Goal: Task Accomplishment & Management: Manage account settings

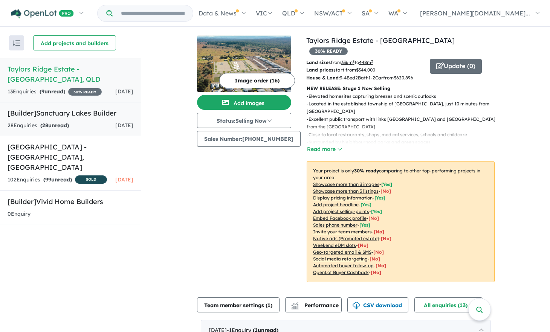
click at [86, 108] on h5 "[Builder] Sanctuary Lakes Builder" at bounding box center [71, 113] width 126 height 10
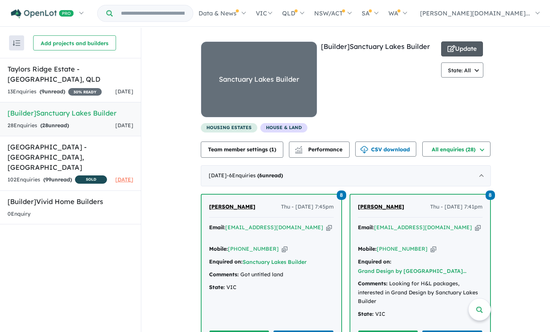
click at [447, 55] on span "button" at bounding box center [451, 49] width 8 height 12
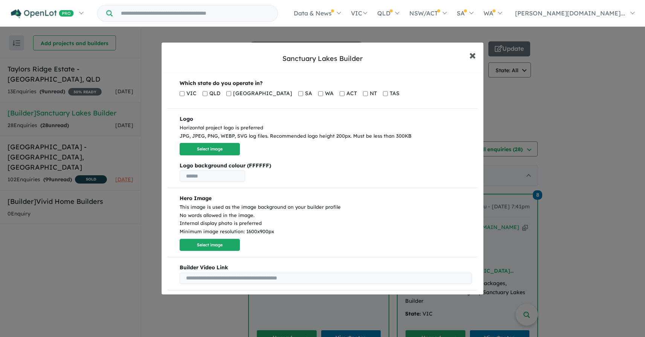
click at [472, 51] on span "×" at bounding box center [472, 55] width 7 height 16
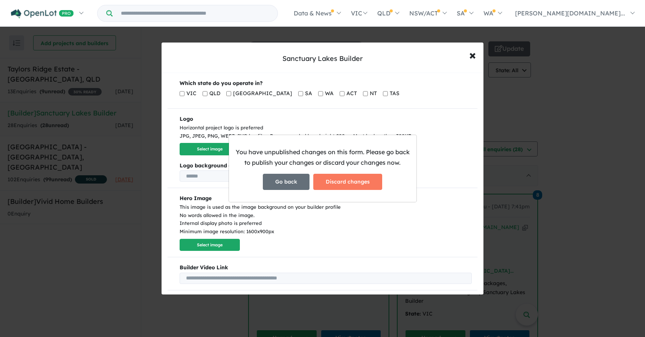
click at [293, 177] on button "Go back" at bounding box center [286, 182] width 47 height 16
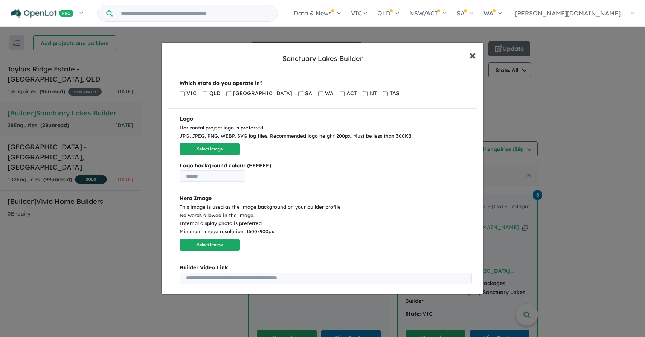
click at [475, 57] on span "×" at bounding box center [472, 55] width 7 height 16
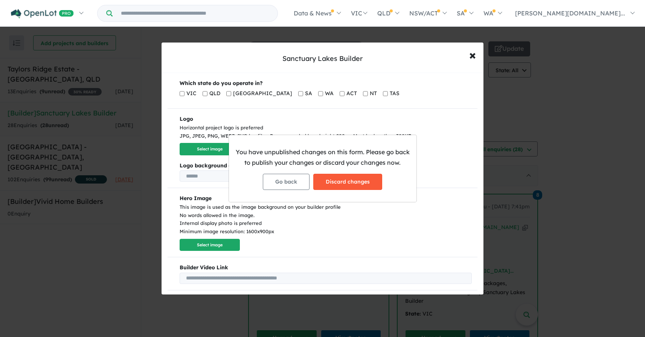
click at [364, 187] on button "Discard changes" at bounding box center [347, 182] width 69 height 16
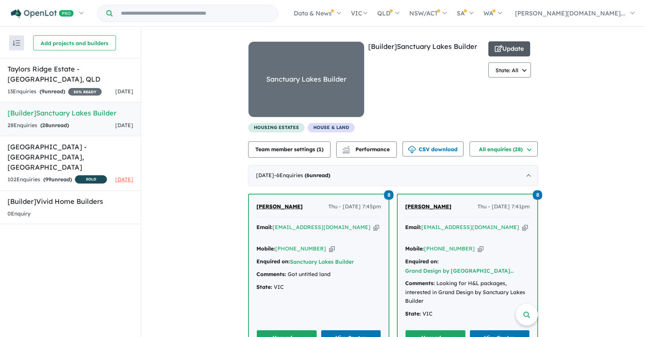
click at [506, 56] on button "Update" at bounding box center [509, 48] width 42 height 15
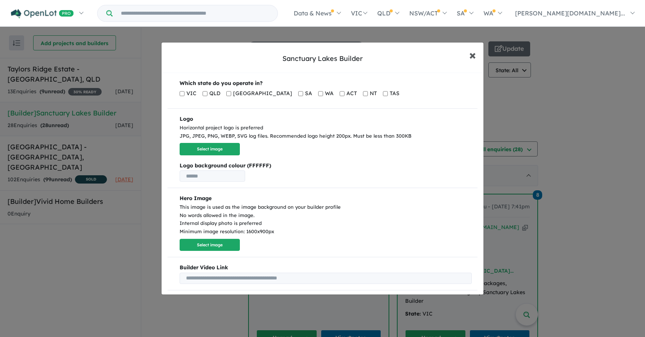
click at [474, 59] on span "×" at bounding box center [472, 55] width 7 height 16
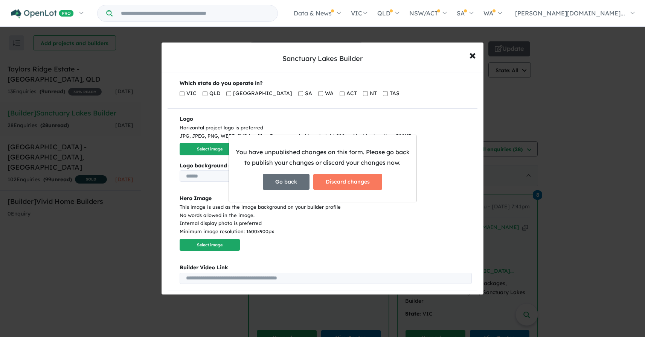
click at [298, 183] on button "Go back" at bounding box center [286, 182] width 47 height 16
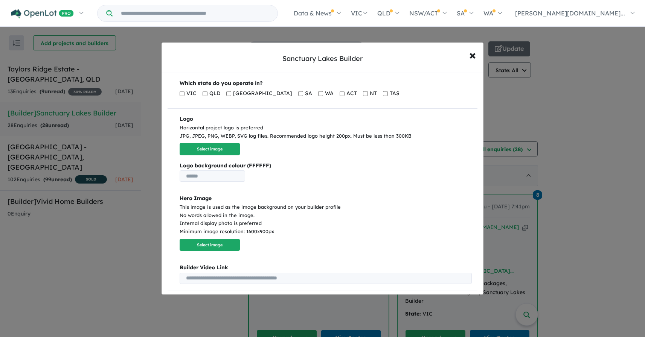
click at [213, 94] on span "QLD" at bounding box center [214, 93] width 11 height 9
click at [467, 53] on button "× Close" at bounding box center [472, 55] width 22 height 20
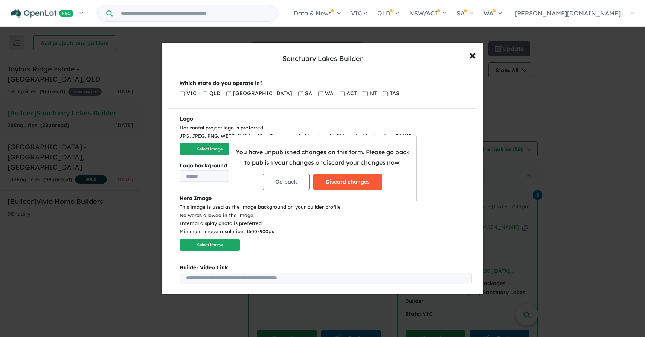
click at [334, 183] on button "Discard changes" at bounding box center [347, 182] width 69 height 16
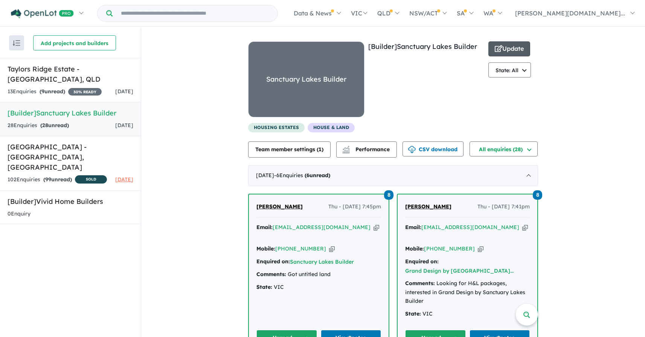
click at [505, 53] on button "Update" at bounding box center [509, 48] width 42 height 15
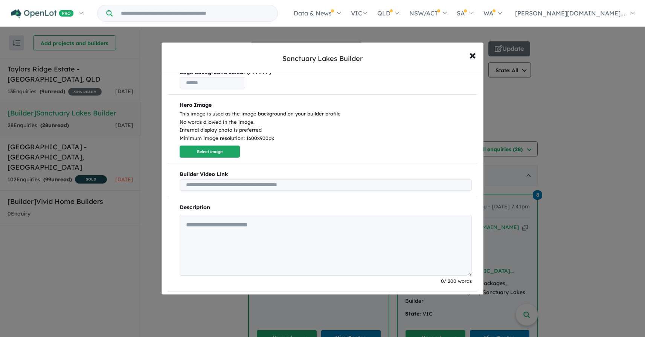
scroll to position [76, 0]
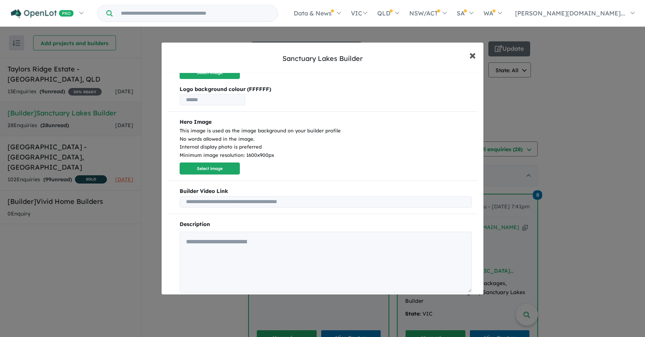
click at [470, 58] on span "×" at bounding box center [472, 55] width 7 height 16
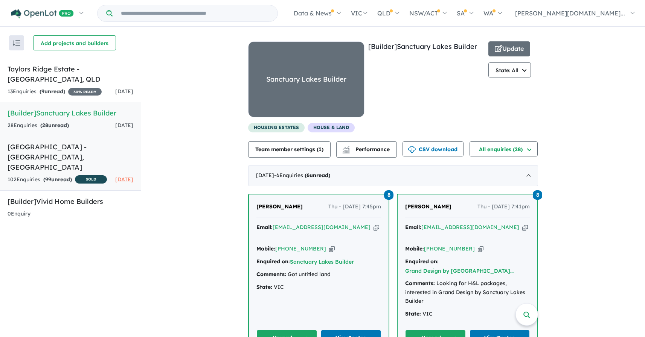
click at [88, 175] on div "102 Enquir ies ( 99 unread) SOLD" at bounding box center [57, 179] width 99 height 9
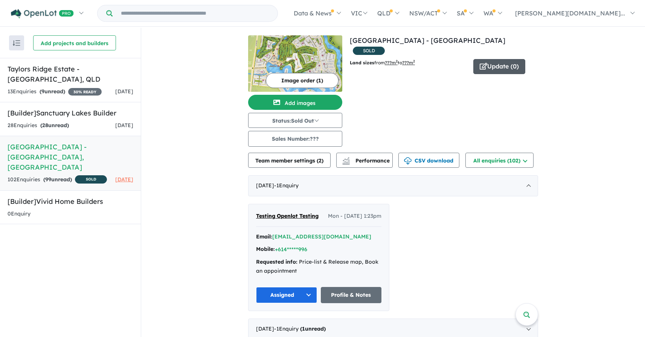
click at [509, 59] on button "Update ( 0 )" at bounding box center [499, 66] width 52 height 15
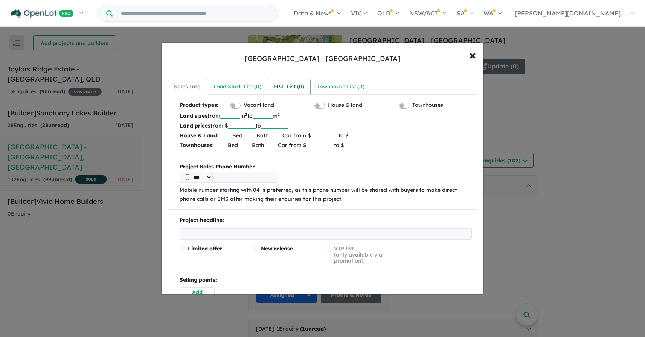
click at [282, 84] on div "H&L List ( 0 )" at bounding box center [289, 86] width 30 height 9
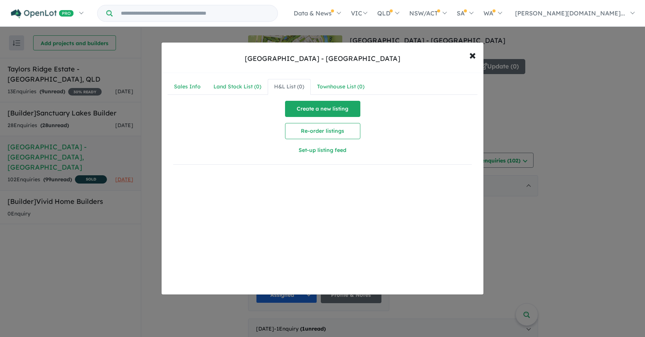
click at [337, 104] on button "Create a new listing" at bounding box center [322, 109] width 75 height 16
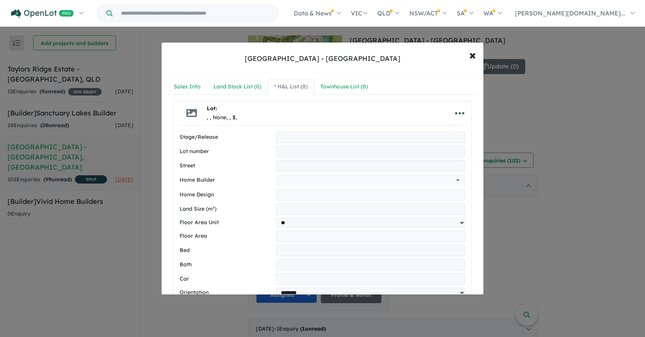
click at [455, 113] on icon "button" at bounding box center [459, 113] width 9 height 2
click at [429, 131] on link "Close" at bounding box center [443, 131] width 56 height 17
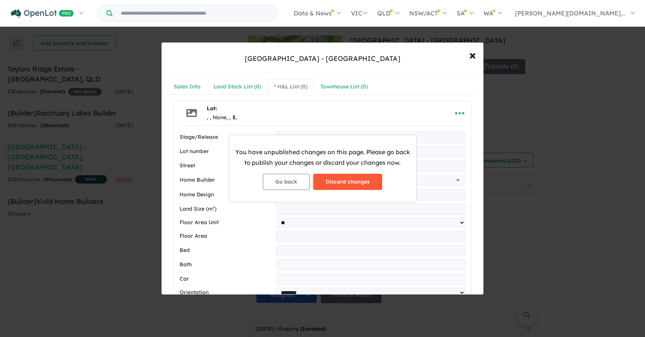
click at [341, 180] on button "Discard changes" at bounding box center [347, 182] width 69 height 16
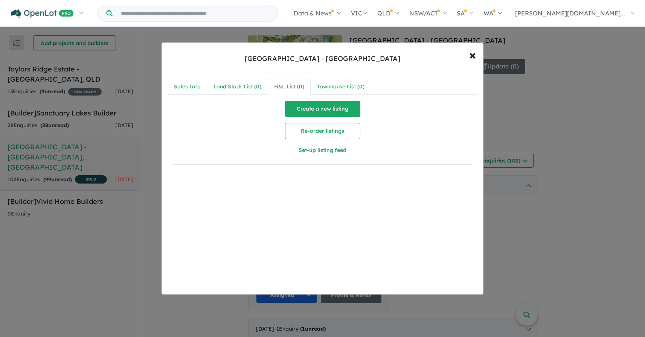
click at [334, 109] on button "Create a new listing" at bounding box center [322, 109] width 75 height 16
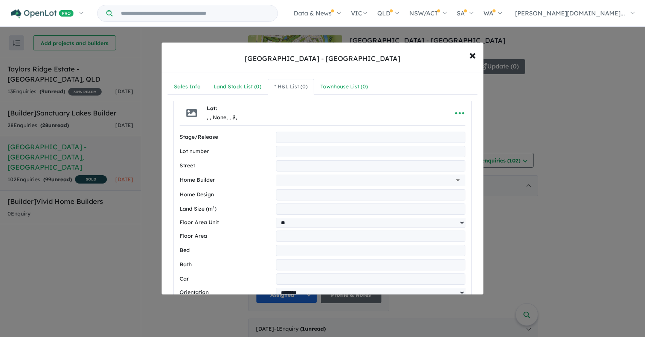
click at [352, 104] on div "Lot: , , None, , $," at bounding box center [311, 113] width 262 height 24
click at [457, 110] on icon "button" at bounding box center [459, 113] width 11 height 11
click at [446, 126] on link "Close" at bounding box center [443, 131] width 56 height 17
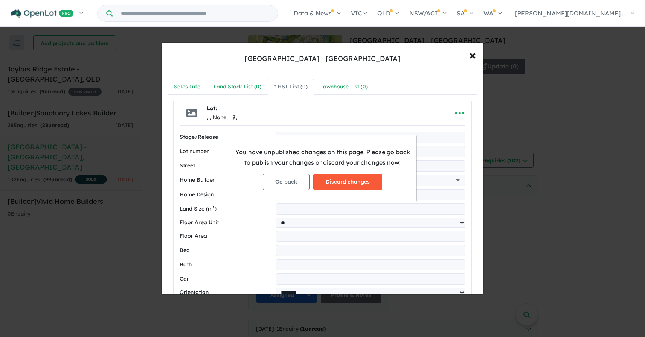
click at [341, 179] on button "Discard changes" at bounding box center [347, 182] width 69 height 16
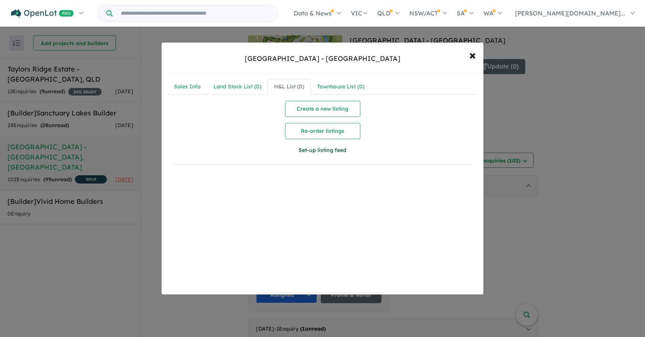
click at [333, 149] on button "Set-up listing feed" at bounding box center [322, 150] width 149 height 16
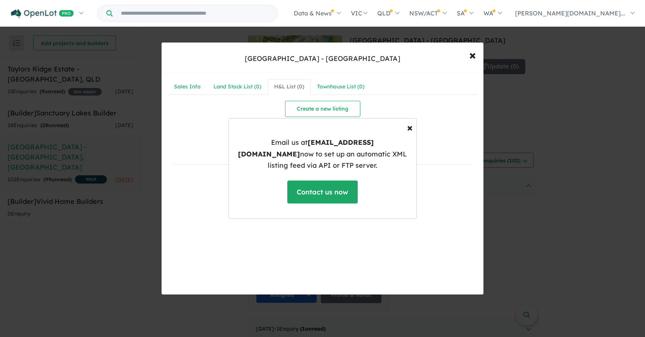
click at [348, 162] on p "Email us at [EMAIL_ADDRESS][DOMAIN_NAME] now to set up an automatic XML listing…" at bounding box center [322, 154] width 175 height 35
click at [348, 161] on p "Email us at [EMAIL_ADDRESS][DOMAIN_NAME] now to set up an automatic XML listing…" at bounding box center [322, 154] width 175 height 35
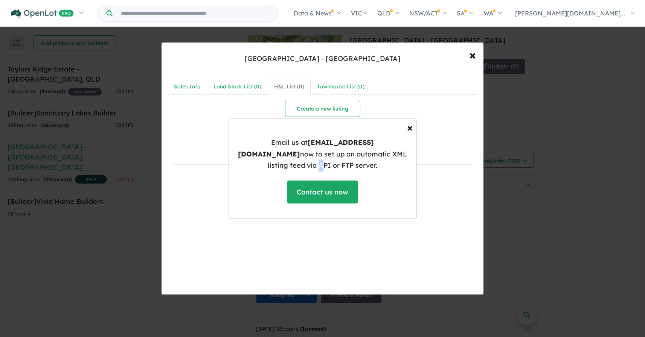
click at [348, 161] on p "Email us at [EMAIL_ADDRESS][DOMAIN_NAME] now to set up an automatic XML listing…" at bounding box center [322, 154] width 175 height 35
click at [410, 134] on span "×" at bounding box center [410, 127] width 6 height 13
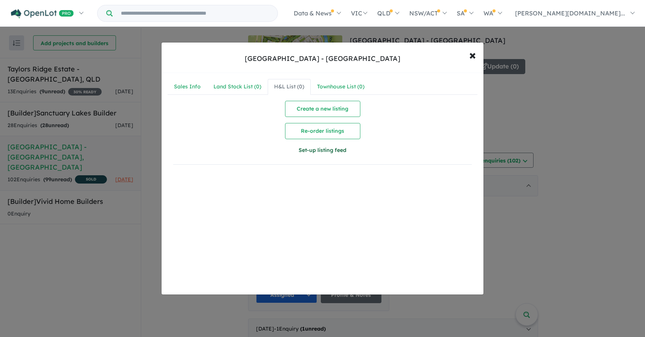
click at [354, 149] on button "Set-up listing feed" at bounding box center [322, 150] width 149 height 16
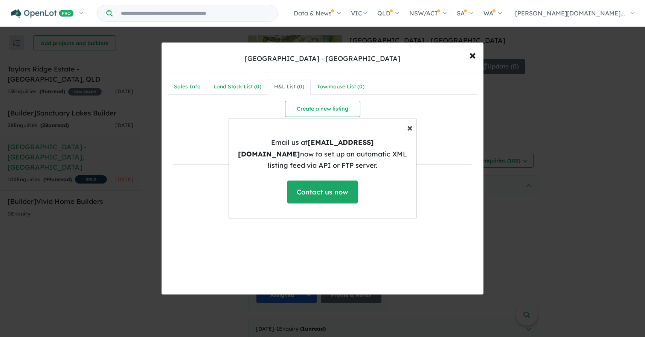
click at [409, 134] on span "×" at bounding box center [410, 127] width 6 height 13
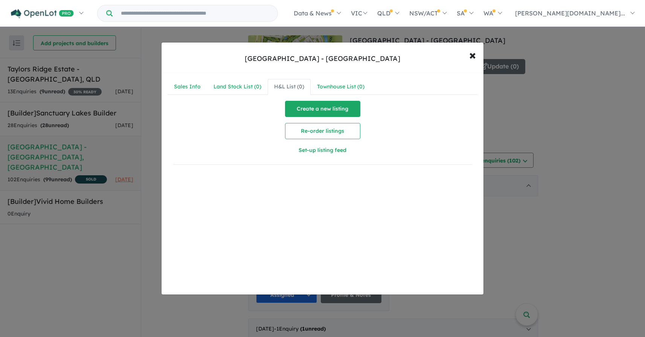
click at [344, 116] on button "Create a new listing" at bounding box center [322, 109] width 75 height 16
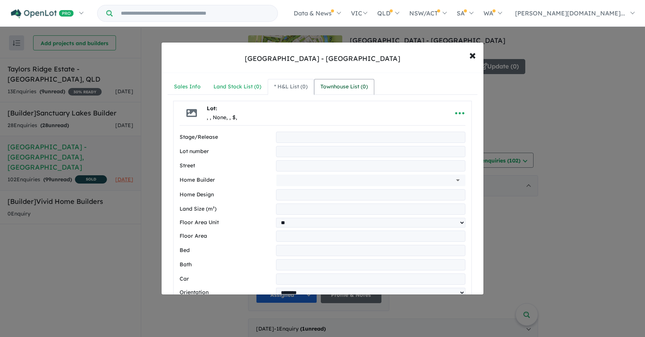
click at [340, 83] on div "Townhouse List ( 0 )" at bounding box center [343, 86] width 47 height 9
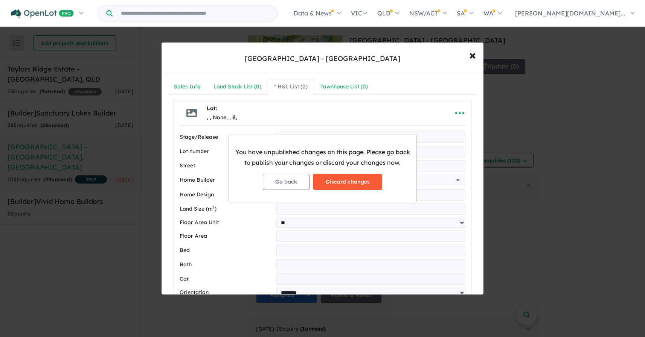
click at [359, 189] on button "Discard changes" at bounding box center [347, 182] width 69 height 16
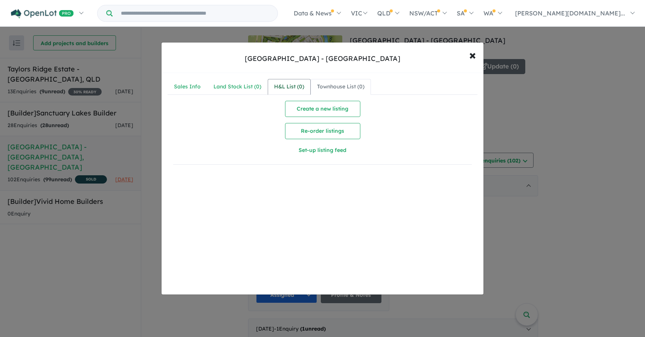
click at [276, 84] on div "H&L List ( 0 )" at bounding box center [289, 86] width 30 height 9
click at [470, 58] on span "×" at bounding box center [472, 55] width 7 height 16
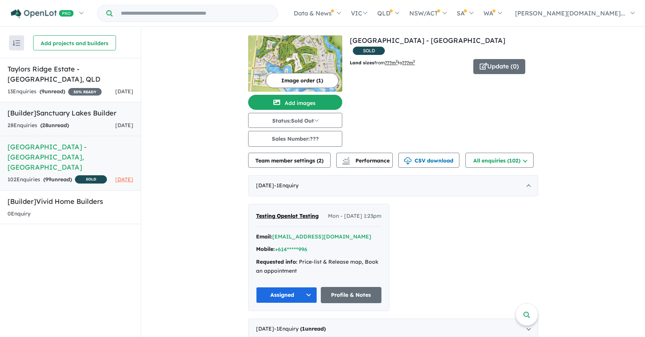
click at [128, 122] on span "[DATE]" at bounding box center [124, 125] width 18 height 7
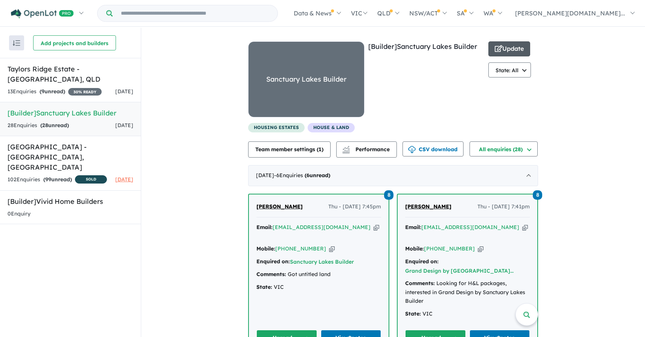
click at [505, 45] on button "Update" at bounding box center [509, 48] width 42 height 15
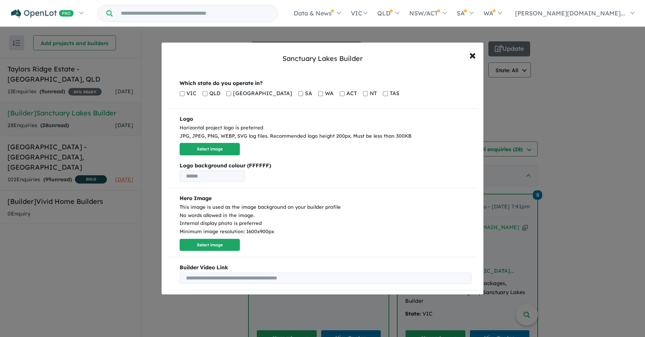
click at [95, 209] on div "Sanctuary Lakes Builder × Close Which state do you operate in? VIC QLD [GEOGRAP…" at bounding box center [322, 168] width 645 height 337
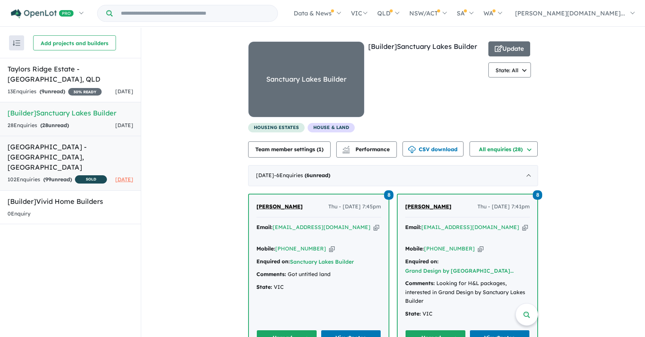
click at [103, 142] on h5 "[GEOGRAPHIC_DATA] - [GEOGRAPHIC_DATA][PERSON_NAME][GEOGRAPHIC_DATA]" at bounding box center [71, 157] width 126 height 30
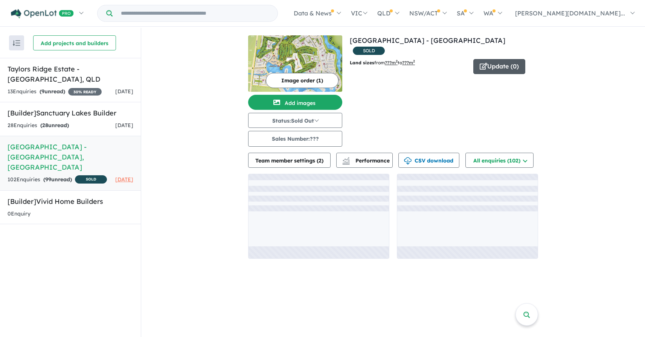
click at [480, 59] on button "Update ( 0 )" at bounding box center [499, 66] width 52 height 15
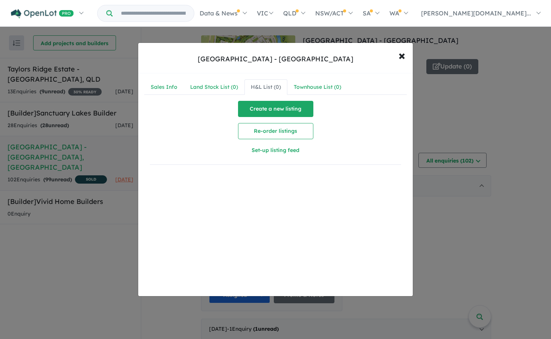
click at [273, 109] on button "Create a new listing" at bounding box center [275, 109] width 75 height 16
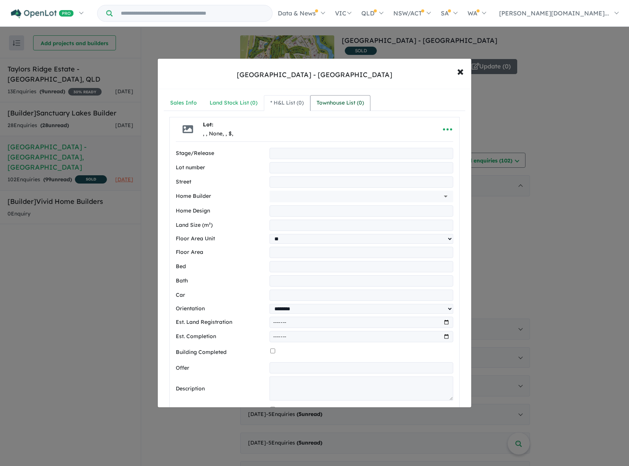
click at [339, 102] on div "Townhouse List ( 0 )" at bounding box center [340, 103] width 47 height 9
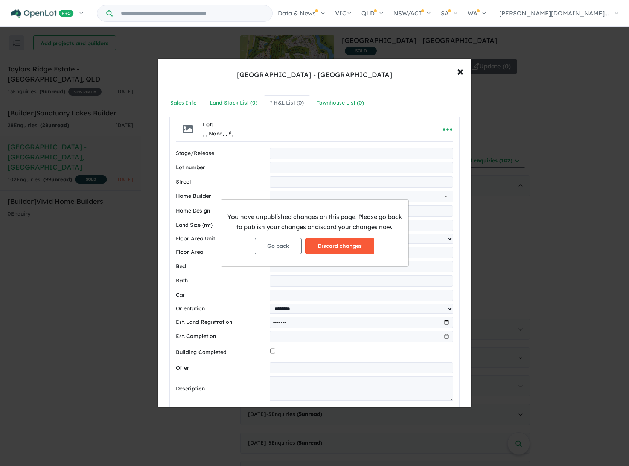
click at [330, 239] on button "Discard changes" at bounding box center [339, 246] width 69 height 16
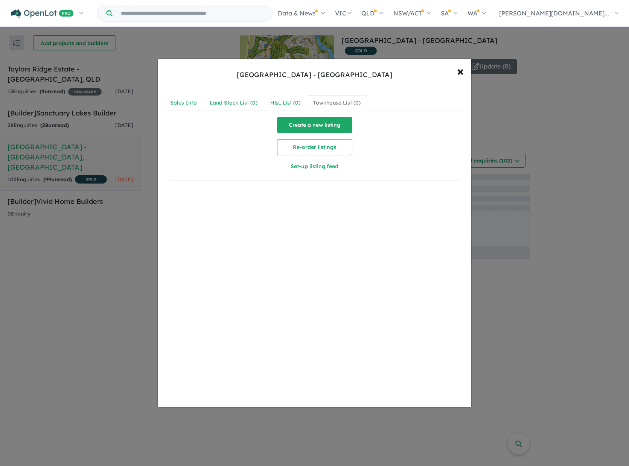
click at [311, 129] on button "Create a new listing" at bounding box center [314, 125] width 75 height 16
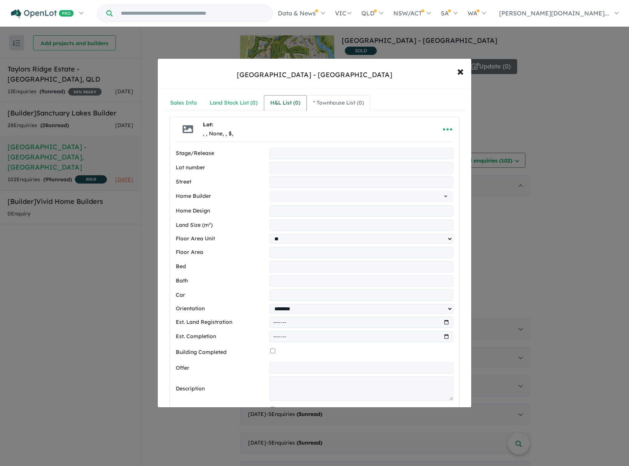
click at [293, 107] on link "H&L List ( 0 )" at bounding box center [285, 103] width 43 height 16
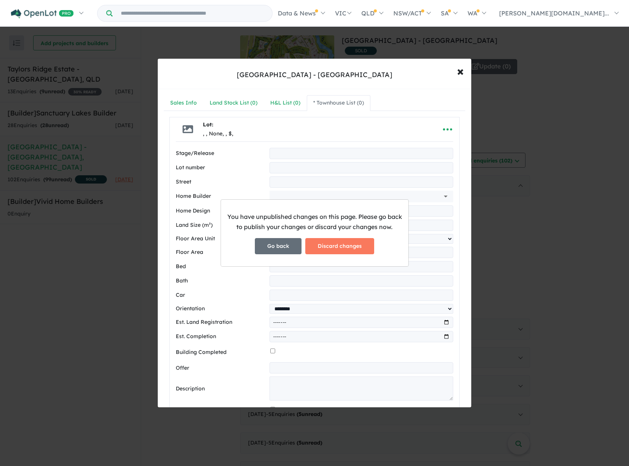
click at [272, 251] on button "Go back" at bounding box center [278, 246] width 47 height 16
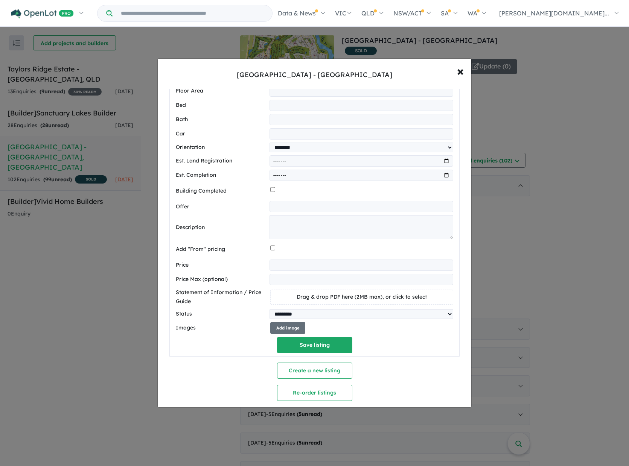
scroll to position [200, 0]
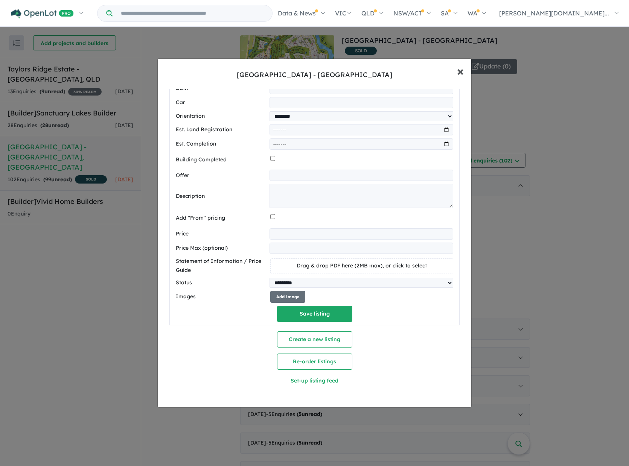
click at [465, 72] on button "× Close" at bounding box center [460, 71] width 22 height 20
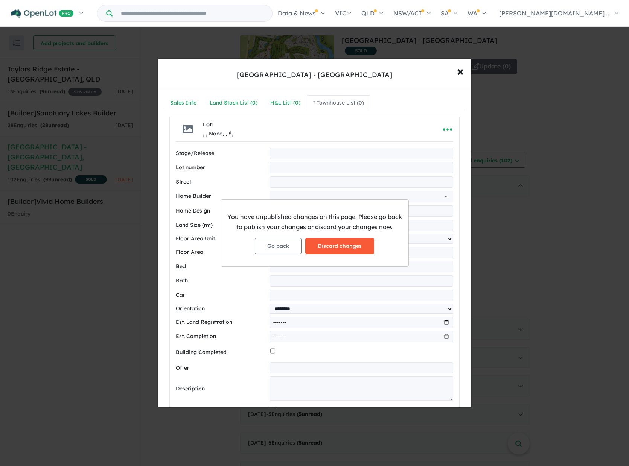
click at [331, 251] on button "Discard changes" at bounding box center [339, 246] width 69 height 16
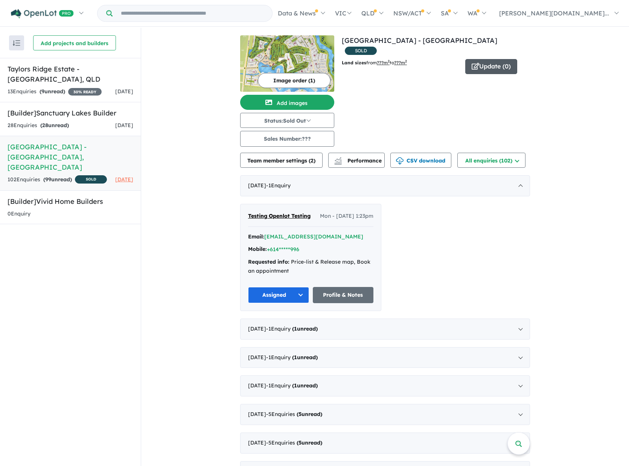
click at [502, 59] on button "Update ( 0 )" at bounding box center [491, 66] width 52 height 15
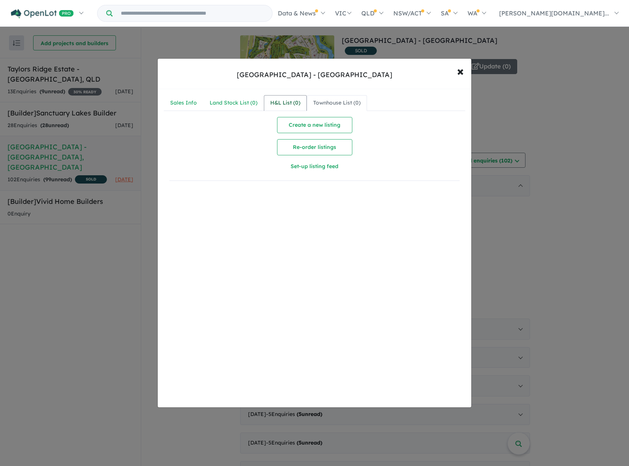
click at [296, 106] on div "H&L List ( 0 )" at bounding box center [285, 103] width 30 height 9
click at [329, 166] on button "Set-up listing feed" at bounding box center [314, 166] width 145 height 16
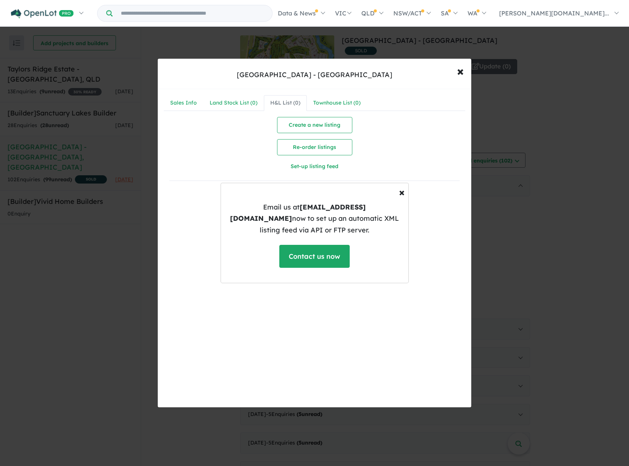
click at [457, 71] on div "× Close Email us at [EMAIL_ADDRESS][DOMAIN_NAME] now to set up an automatic XML…" at bounding box center [314, 233] width 629 height 466
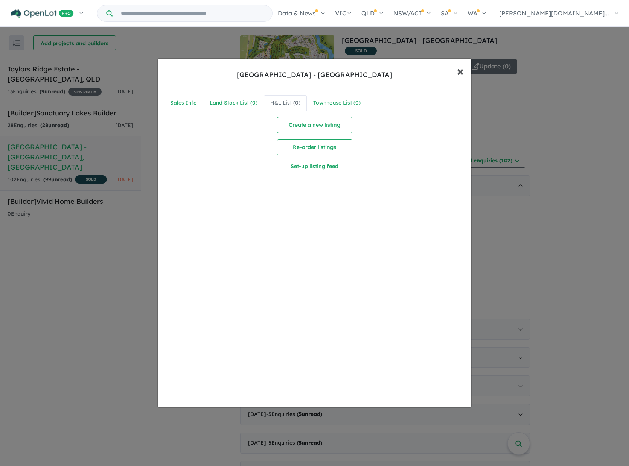
click at [462, 75] on span "×" at bounding box center [460, 71] width 7 height 16
